Goal: Submit feedback/report problem

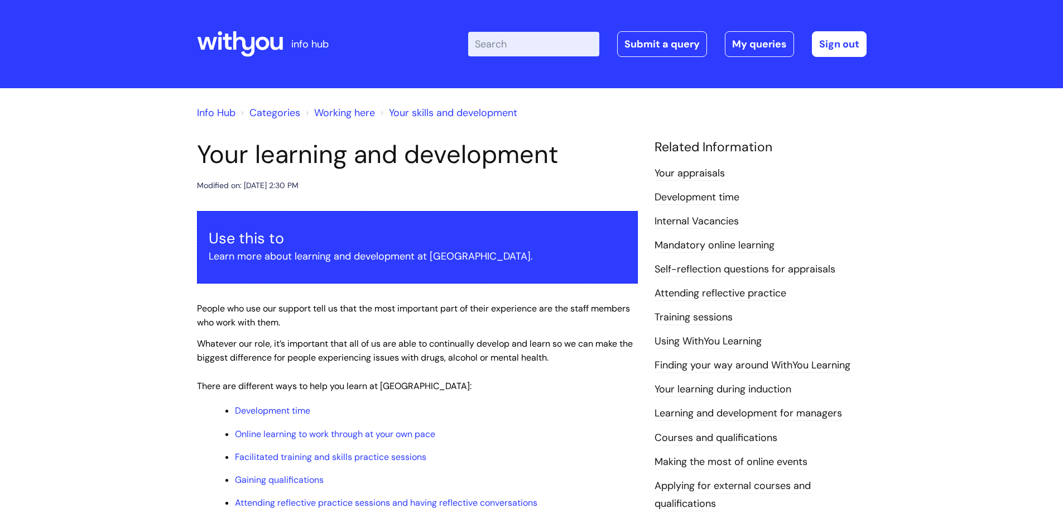
click at [714, 216] on link "Internal Vacancies" at bounding box center [696, 221] width 84 height 15
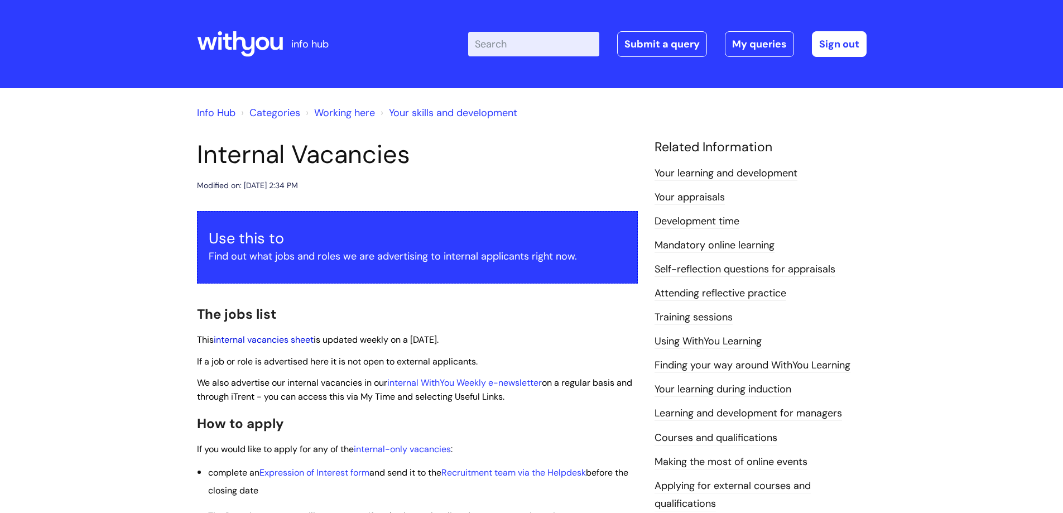
click at [304, 337] on link "internal vacancies sheet" at bounding box center [264, 340] width 100 height 12
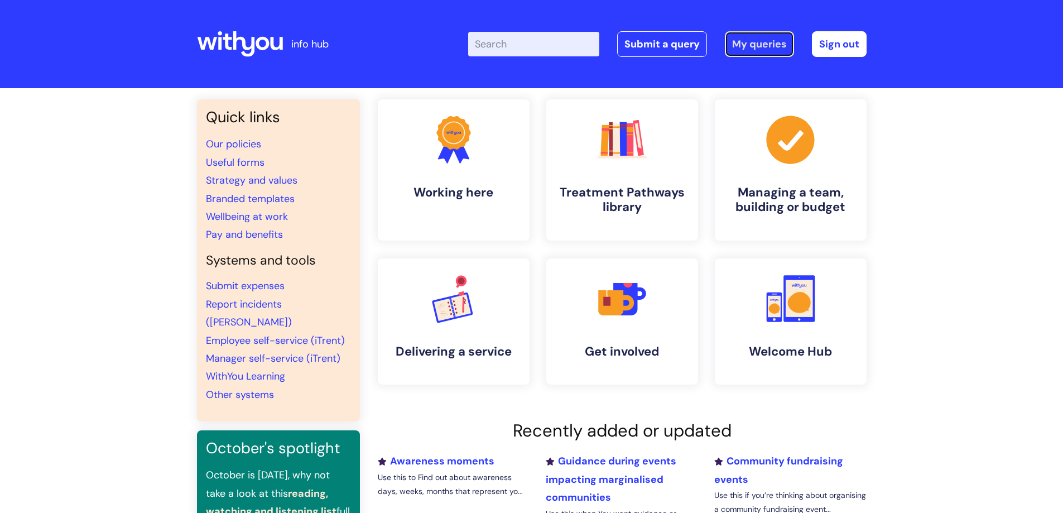
click at [761, 41] on link "My queries" at bounding box center [759, 44] width 69 height 26
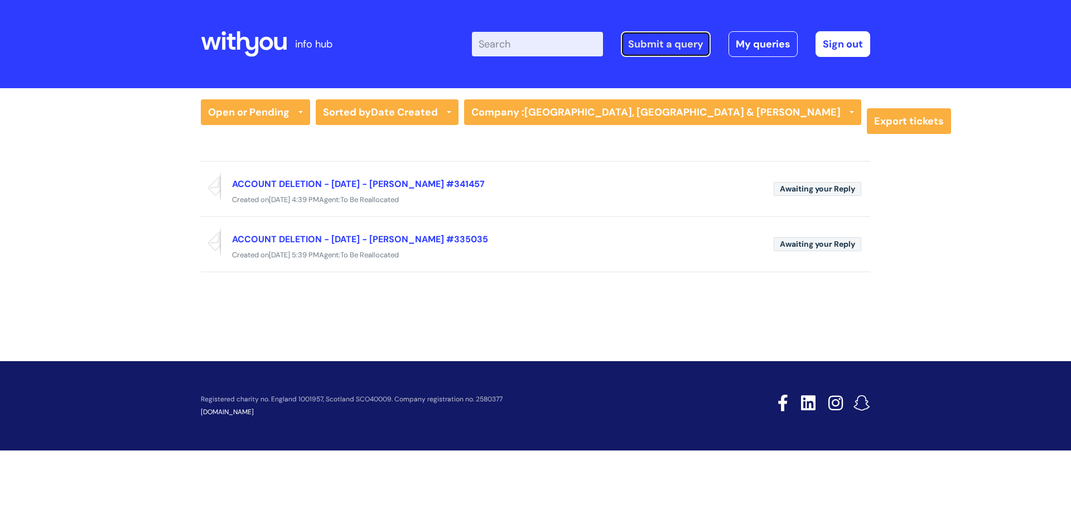
click at [667, 41] on link "Submit a query" at bounding box center [666, 44] width 90 height 26
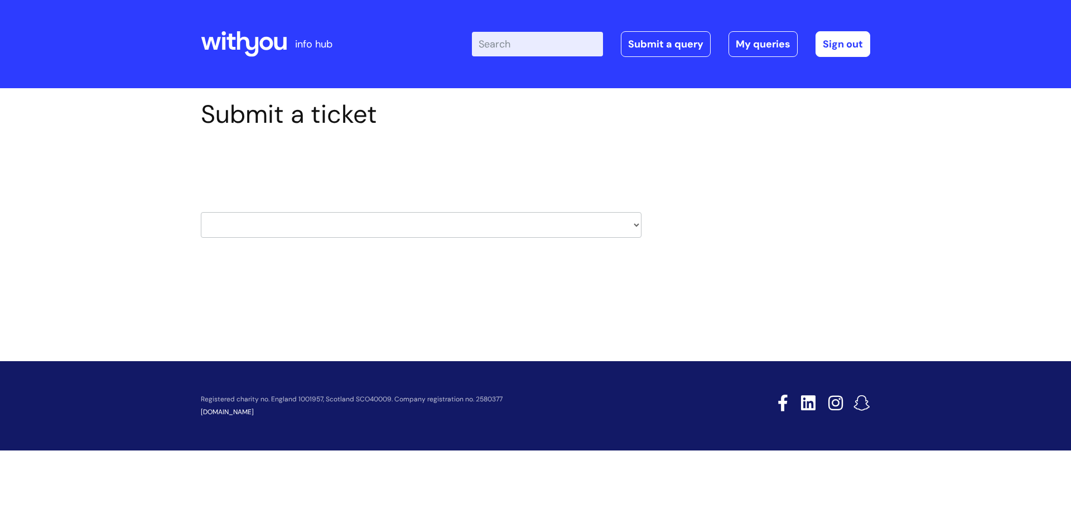
click at [629, 224] on select "HR / People IT and Support Clinical Drug Alerts Finance Accounts Data Support T…" at bounding box center [421, 225] width 441 height 26
select select "learning_and_development"
click at [201, 212] on select "HR / People IT and Support Clinical Drug Alerts Finance Accounts Data Support T…" at bounding box center [421, 225] width 441 height 26
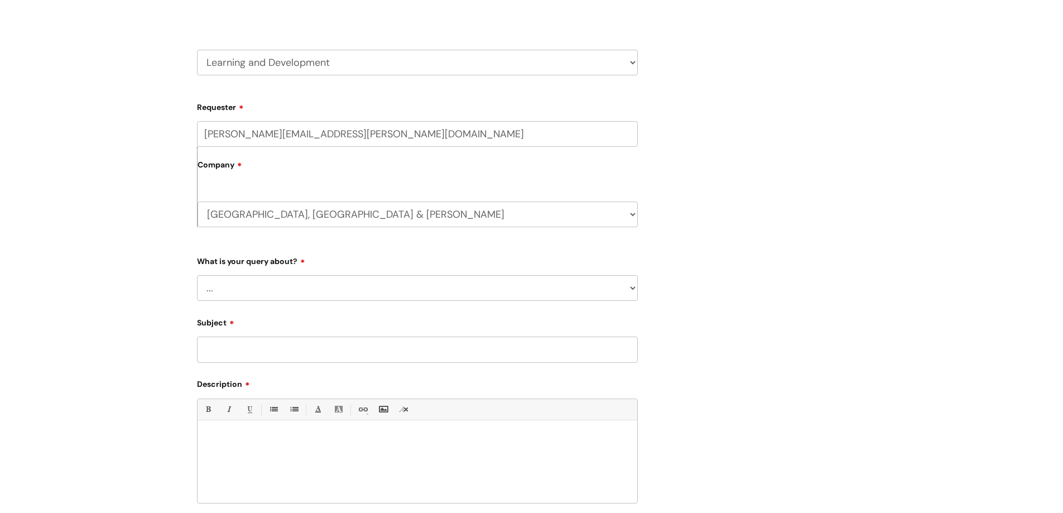
scroll to position [167, 0]
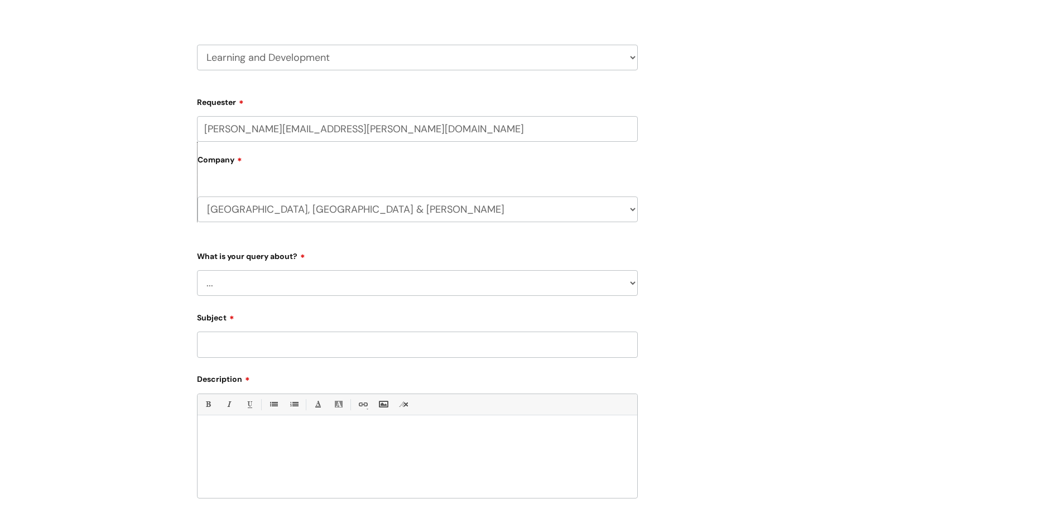
click at [290, 277] on select "... Question about a training course or session booking Ask about apprenticeshi…" at bounding box center [417, 283] width 441 height 26
select select "Give feedback"
click at [197, 270] on select "... Question about a training course or session booking Ask about apprenticeshi…" at bounding box center [417, 283] width 441 height 26
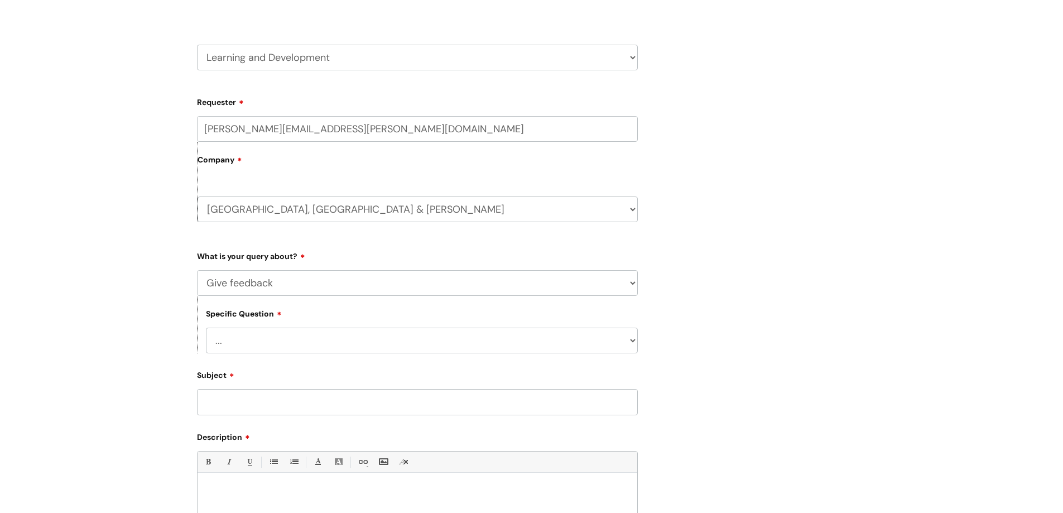
click at [329, 345] on select "... Training course feedback Facilitator feedback Online module or resource fee…" at bounding box center [422, 340] width 432 height 26
select select "General feedback"
click at [206, 327] on select "... Training course feedback Facilitator feedback Online module or resource fee…" at bounding box center [422, 340] width 432 height 26
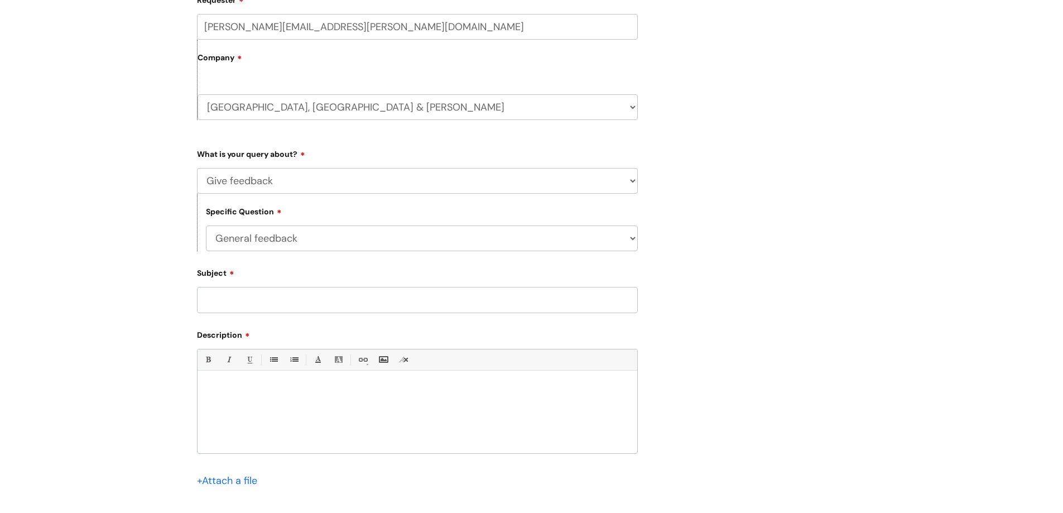
scroll to position [279, 0]
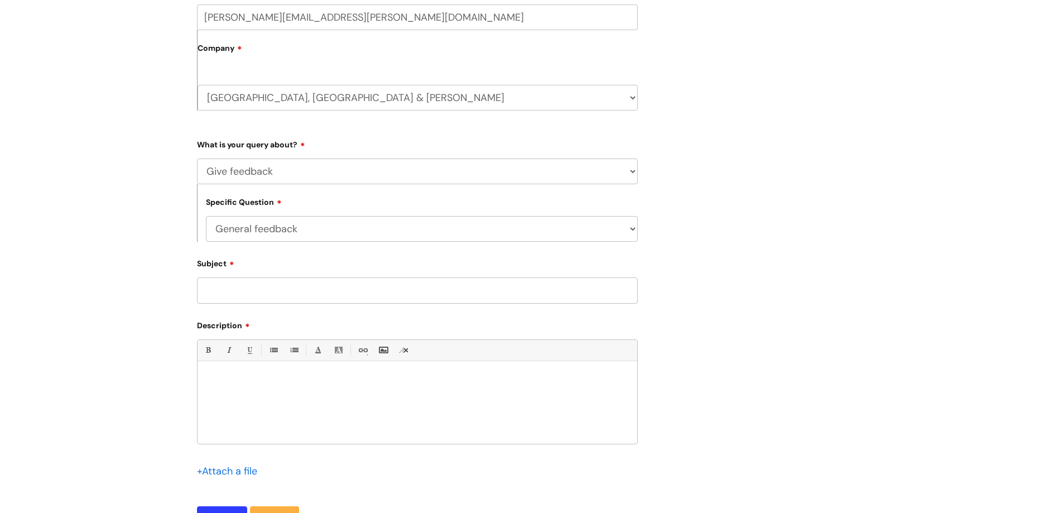
click at [252, 287] on input "Subject" at bounding box center [417, 290] width 441 height 26
type input "PSI online modules - links therein"
click at [247, 375] on p at bounding box center [417, 380] width 423 height 10
drag, startPoint x: 223, startPoint y: 376, endPoint x: 258, endPoint y: 387, distance: 36.5
click at [224, 376] on p at bounding box center [417, 380] width 423 height 10
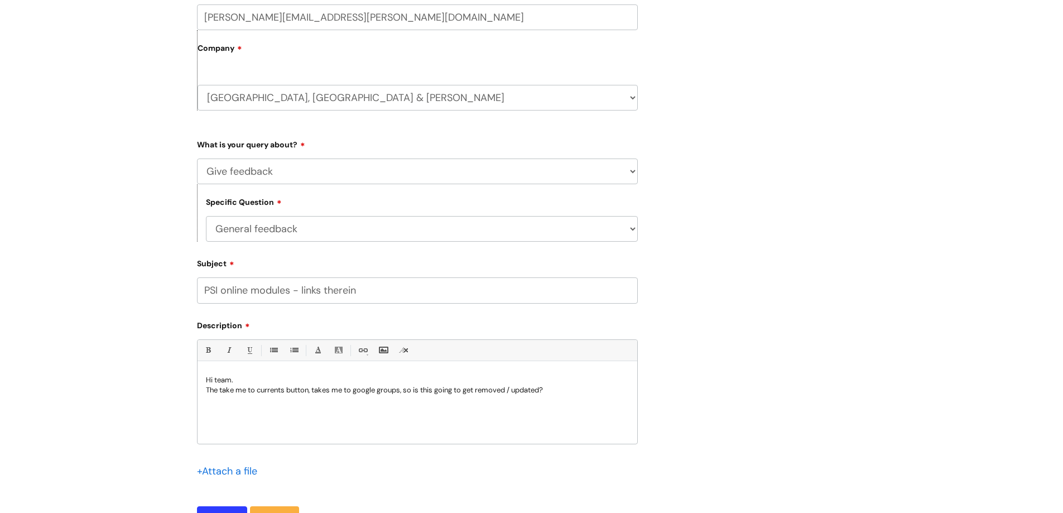
click at [562, 390] on p "The take me to currents button, takes me to google groups, so is this going to …" at bounding box center [417, 390] width 423 height 10
click at [245, 390] on p "The take me to currents button, takes me to google groups, so is this going to …" at bounding box center [417, 390] width 423 height 10
click at [553, 390] on p "The 'go to currents' blue button, takes me to google groups, so is this going t…" at bounding box center [417, 390] width 423 height 10
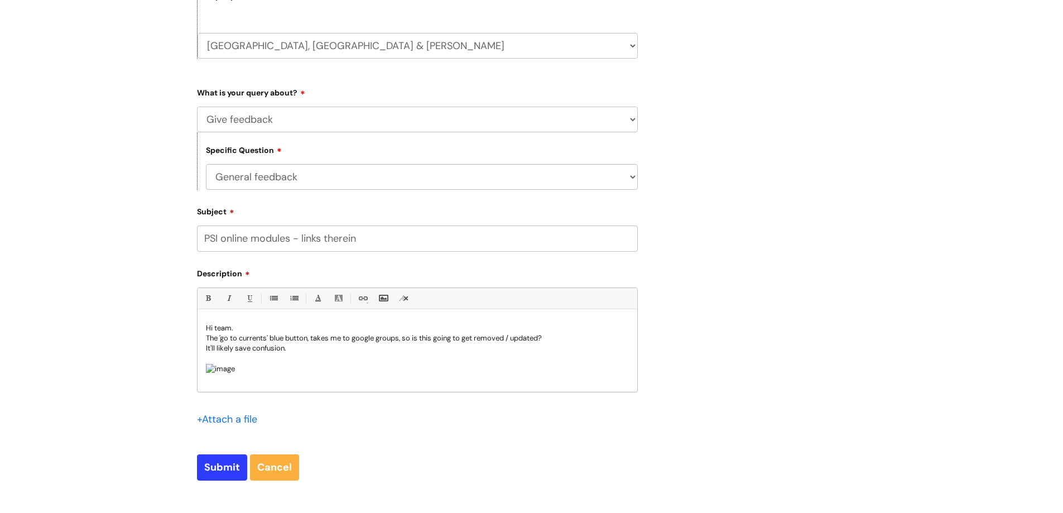
scroll to position [390, 0]
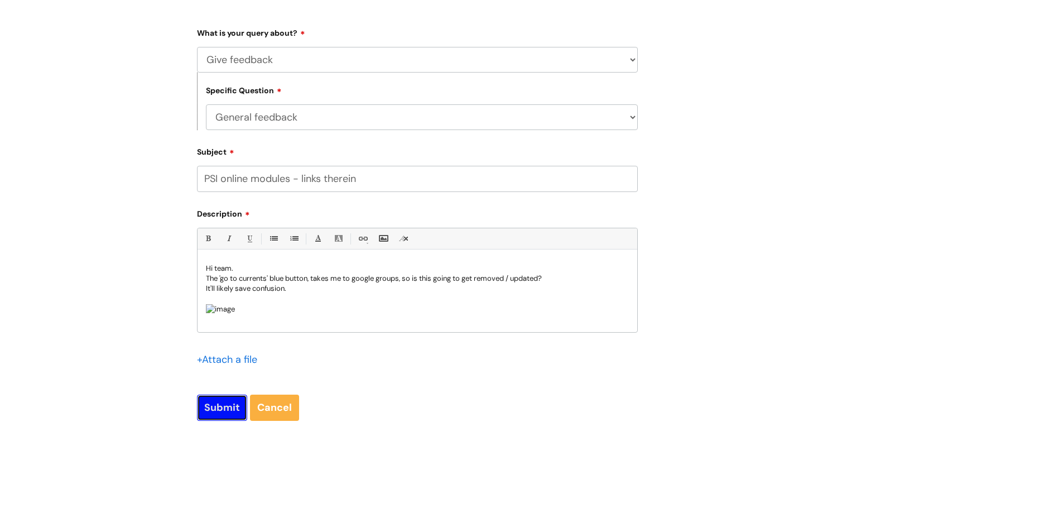
click at [229, 404] on input "Submit" at bounding box center [222, 407] width 50 height 26
type input "Please Wait..."
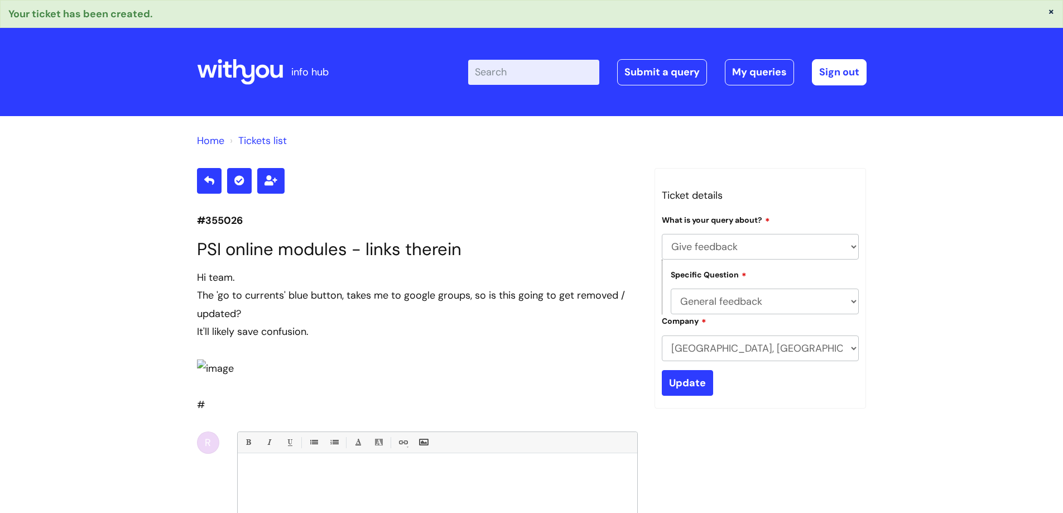
select select "Give feedback"
select select "General feedback"
